Goal: Information Seeking & Learning: Learn about a topic

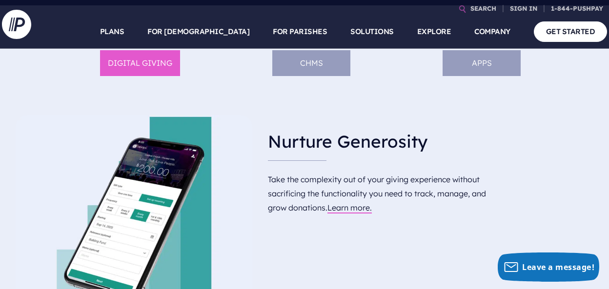
scroll to position [204, 0]
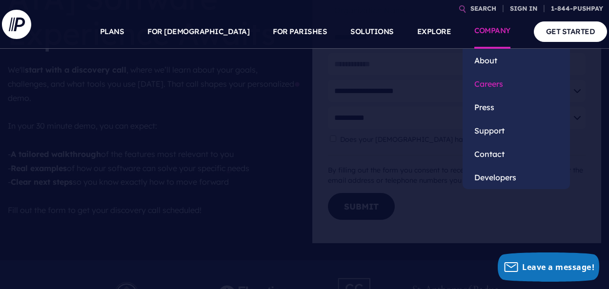
click at [486, 81] on link "Careers" at bounding box center [516, 83] width 107 height 23
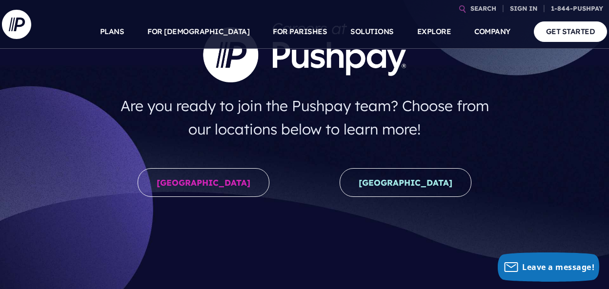
scroll to position [110, 0]
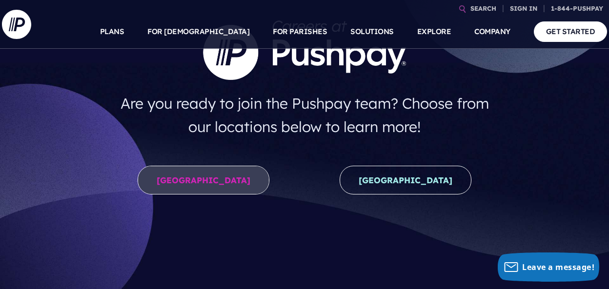
click at [215, 182] on link "United States" at bounding box center [204, 180] width 132 height 29
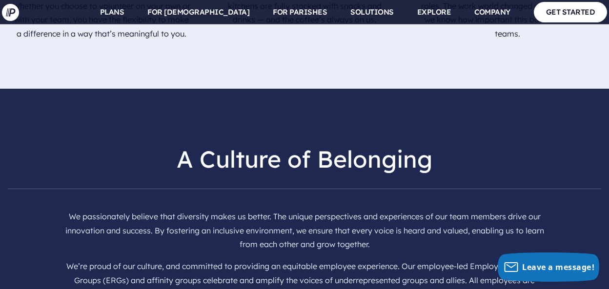
scroll to position [2778, 0]
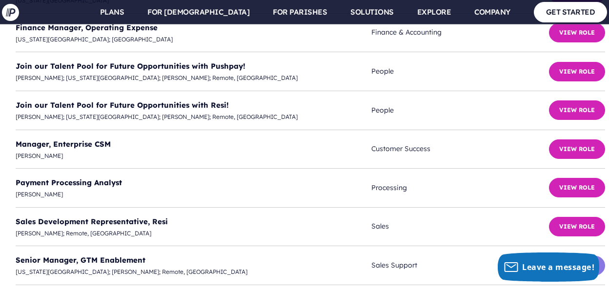
click at [575, 256] on button "View Role" at bounding box center [577, 266] width 56 height 20
